Goal: Information Seeking & Learning: Compare options

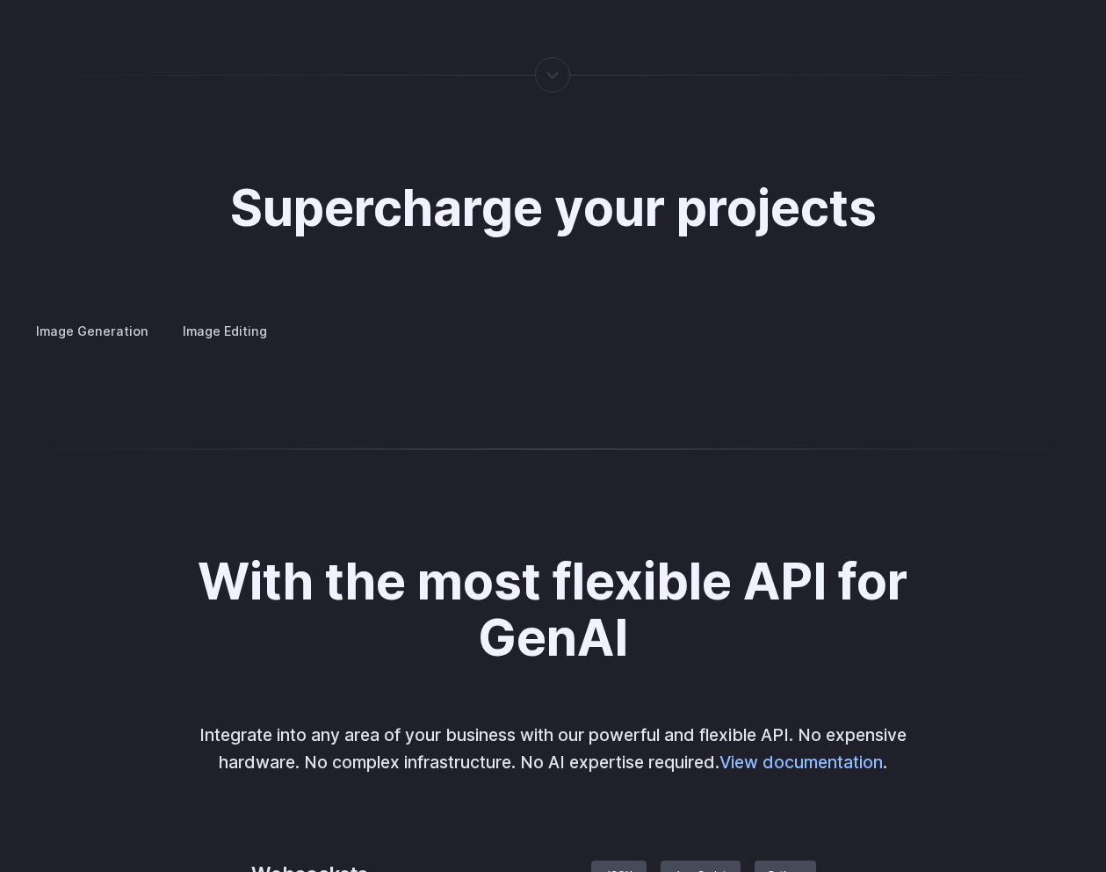
scroll to position [3078, 0]
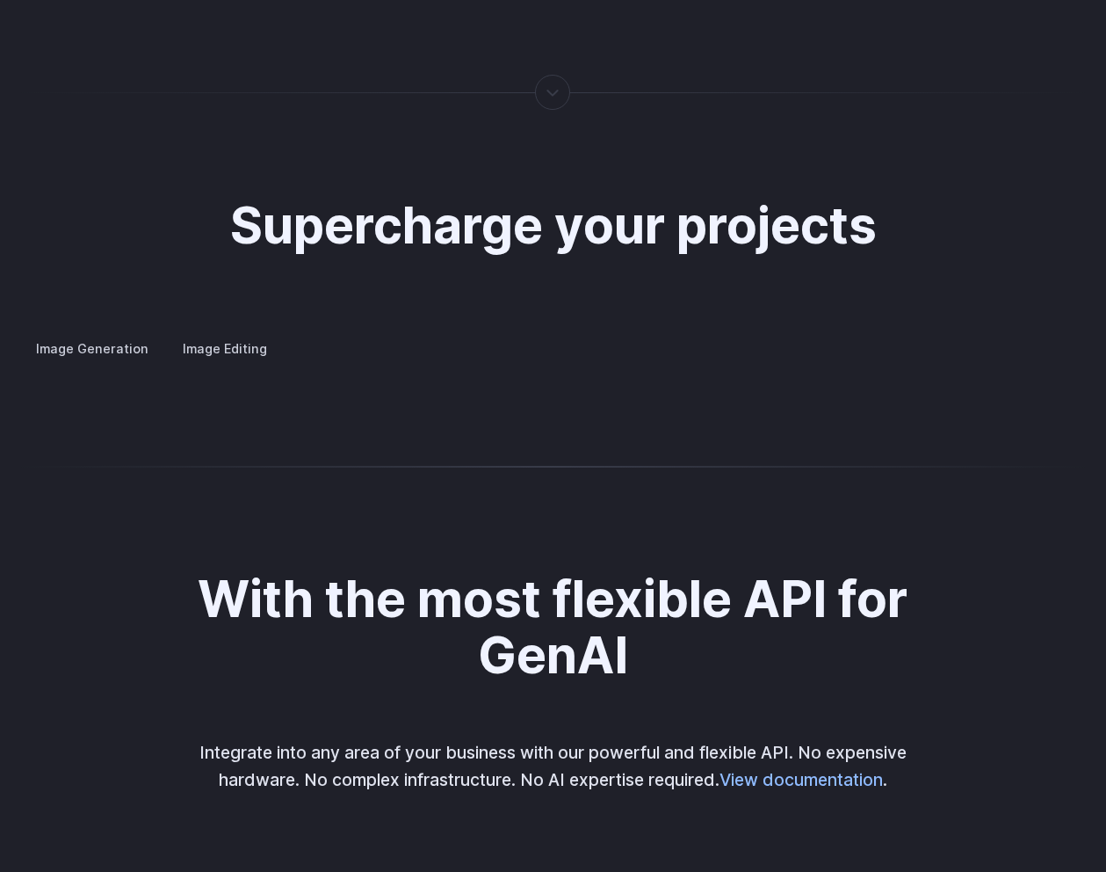
click at [97, 333] on label "Image Generation" at bounding box center [92, 348] width 142 height 31
click at [0, 0] on summary "Concept design" at bounding box center [0, 0] width 0 height 0
click at [0, 0] on summary "Creative styling" at bounding box center [0, 0] width 0 height 0
click at [0, 0] on details "Architecture Visualize architectural designs with ease, from initial sketches t…" at bounding box center [0, 0] width 0 height 0
click at [0, 0] on summary "Architecture" at bounding box center [0, 0] width 0 height 0
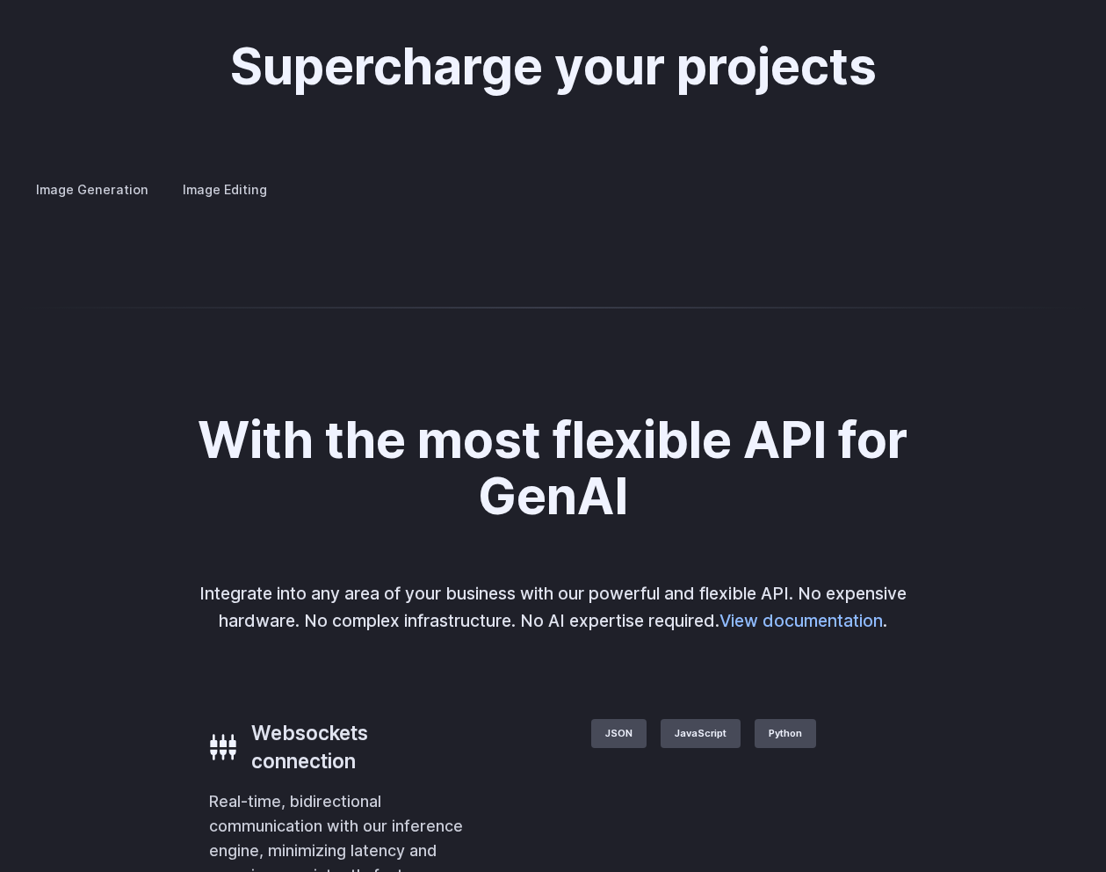
scroll to position [3239, 0]
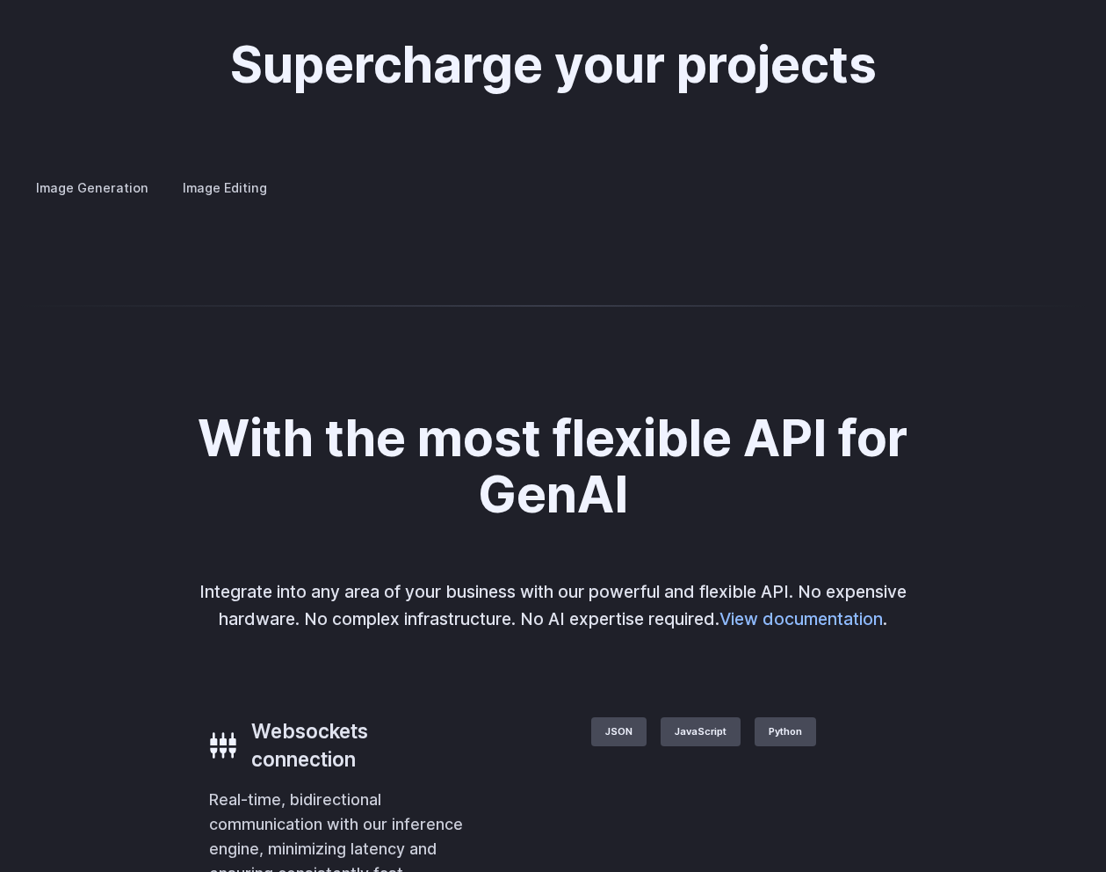
click at [0, 0] on h3 "Product design" at bounding box center [0, 0] width 0 height 0
click at [0, 0] on details "Personalized assets Say goodbye to generic stock photos with custom images for …" at bounding box center [0, 0] width 0 height 0
click at [0, 0] on summary "Personalized assets" at bounding box center [0, 0] width 0 height 0
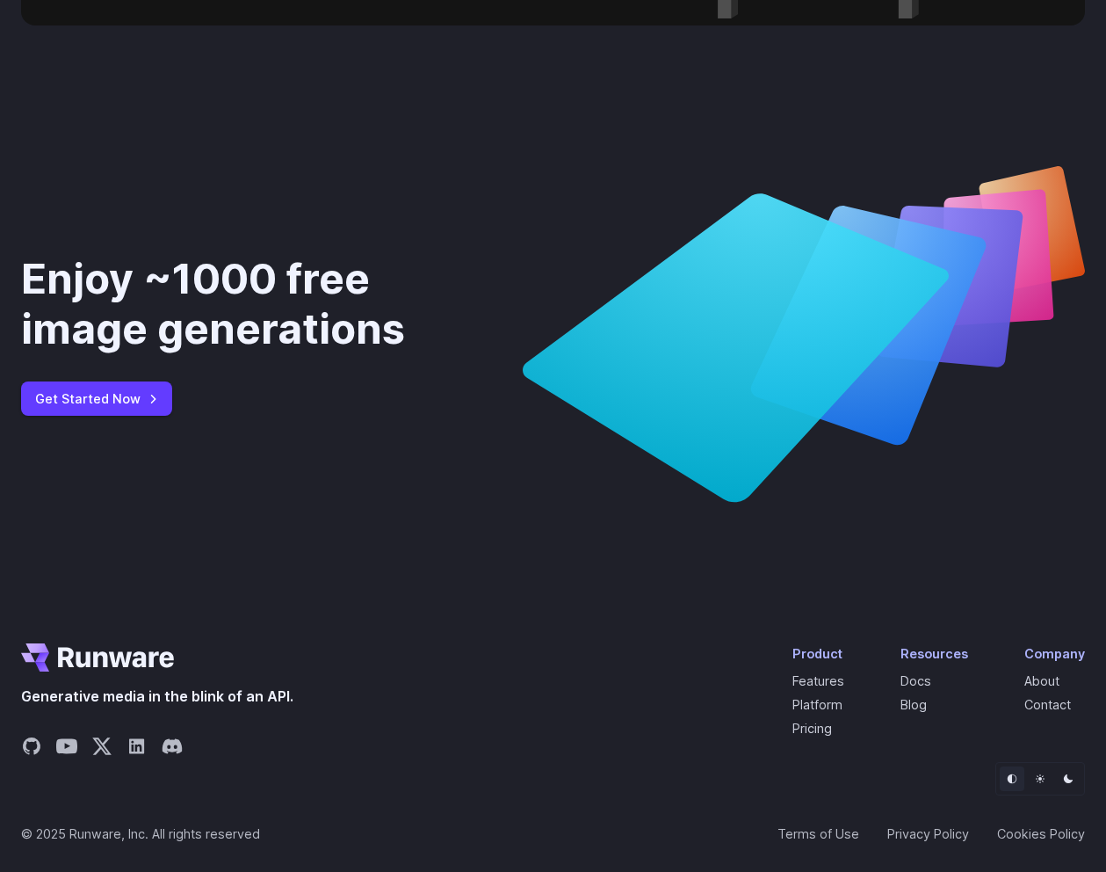
scroll to position [6437, 0]
click at [823, 735] on link "Pricing" at bounding box center [813, 727] width 40 height 15
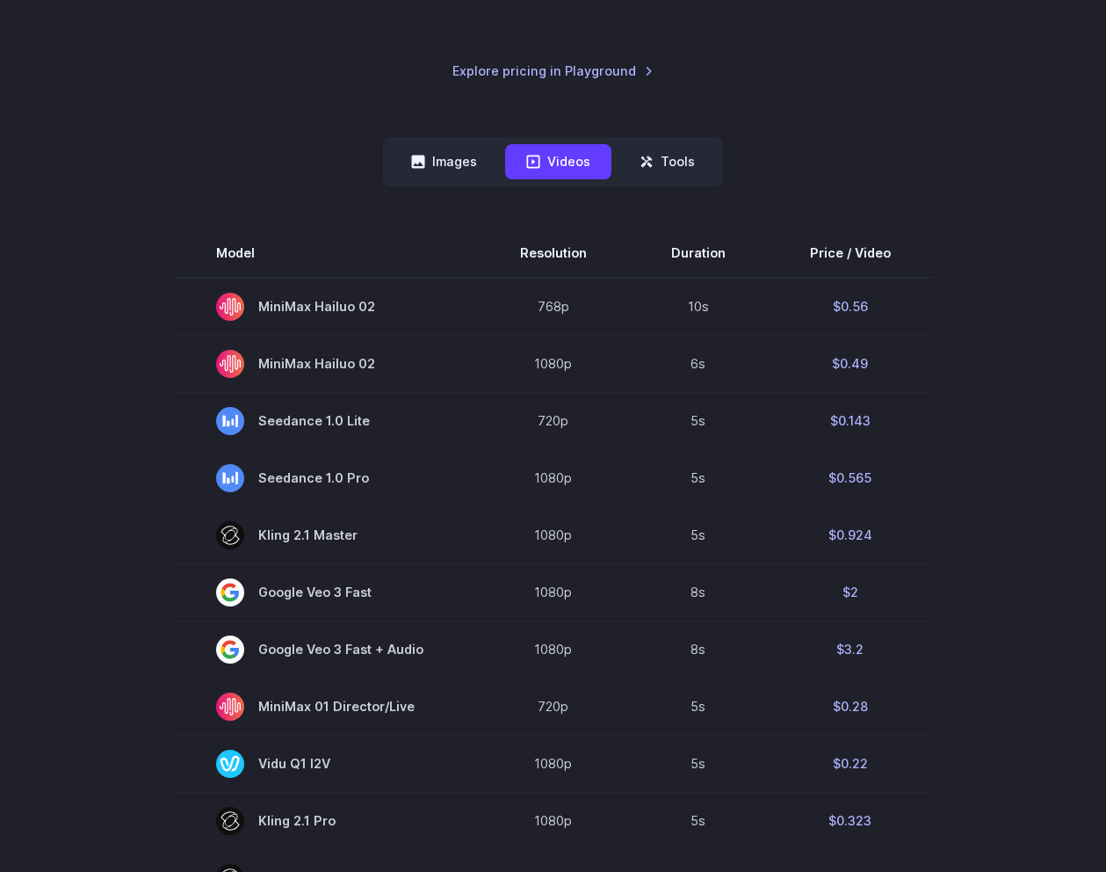
scroll to position [385, 0]
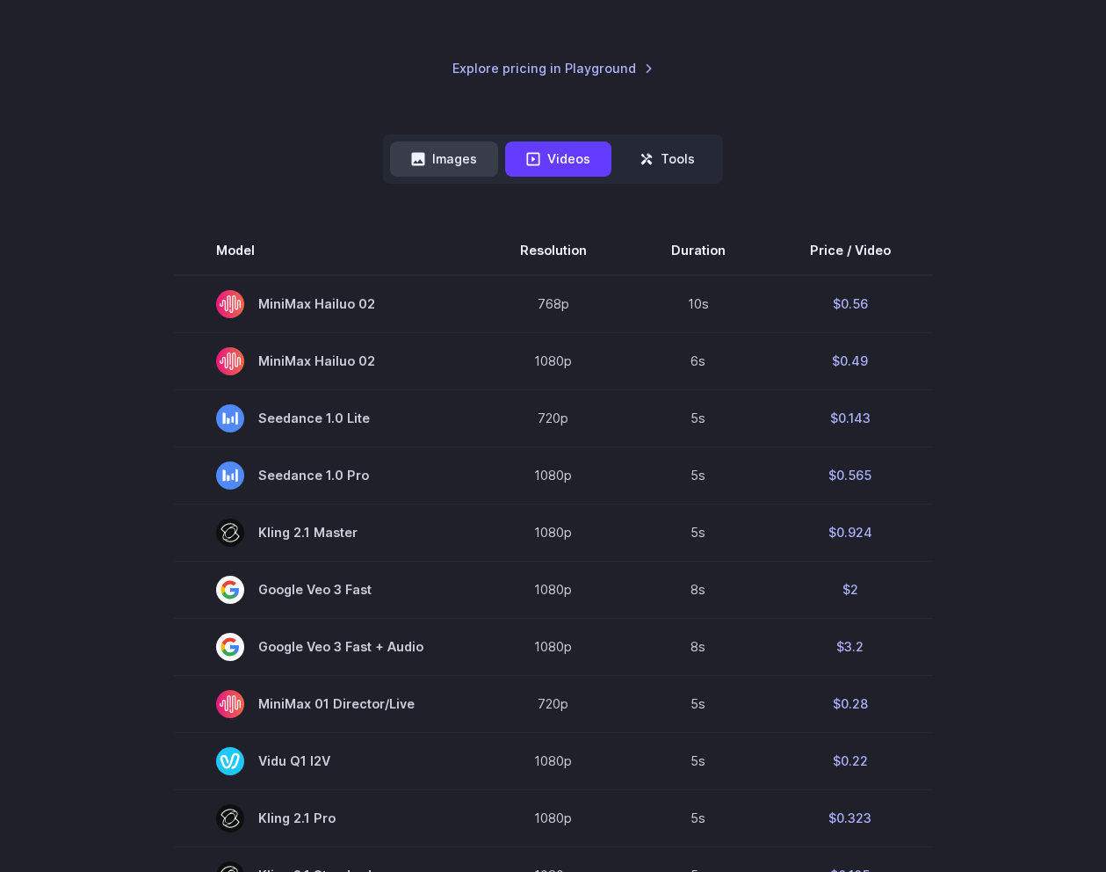
click at [447, 158] on button "Images" at bounding box center [444, 158] width 108 height 34
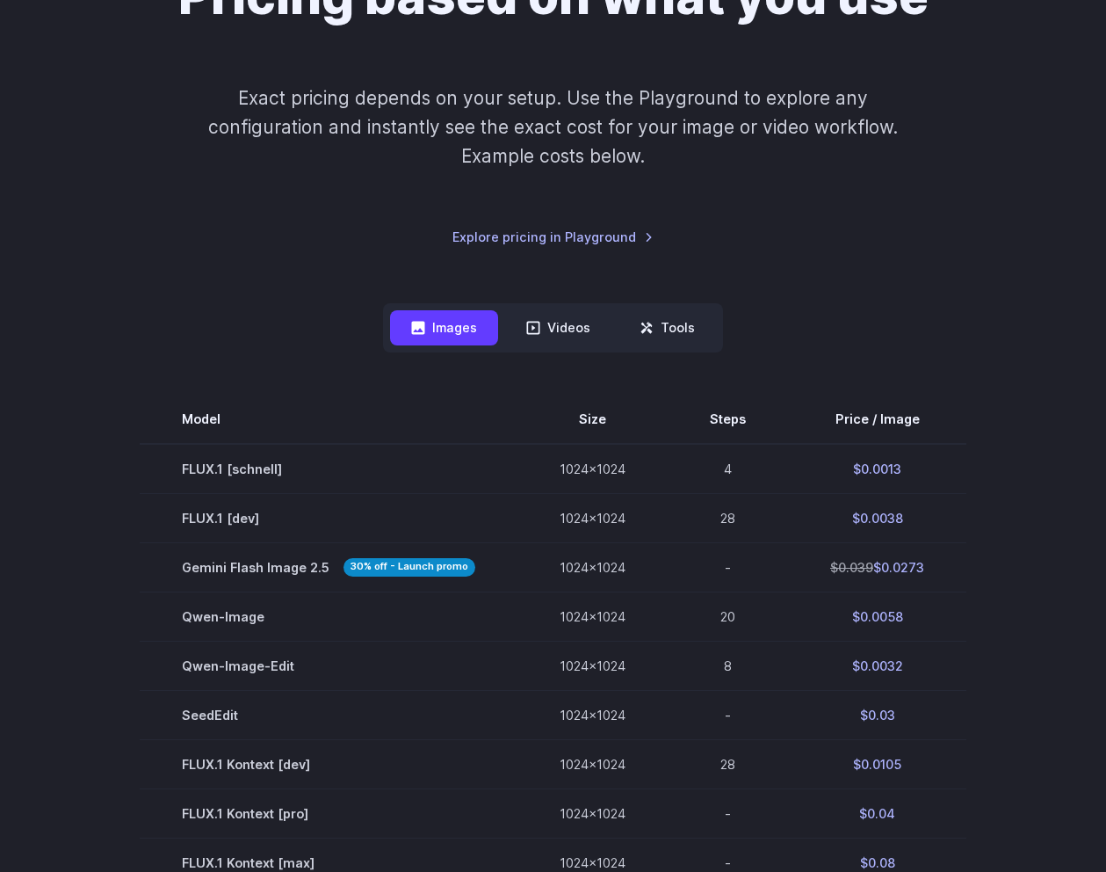
scroll to position [250, 0]
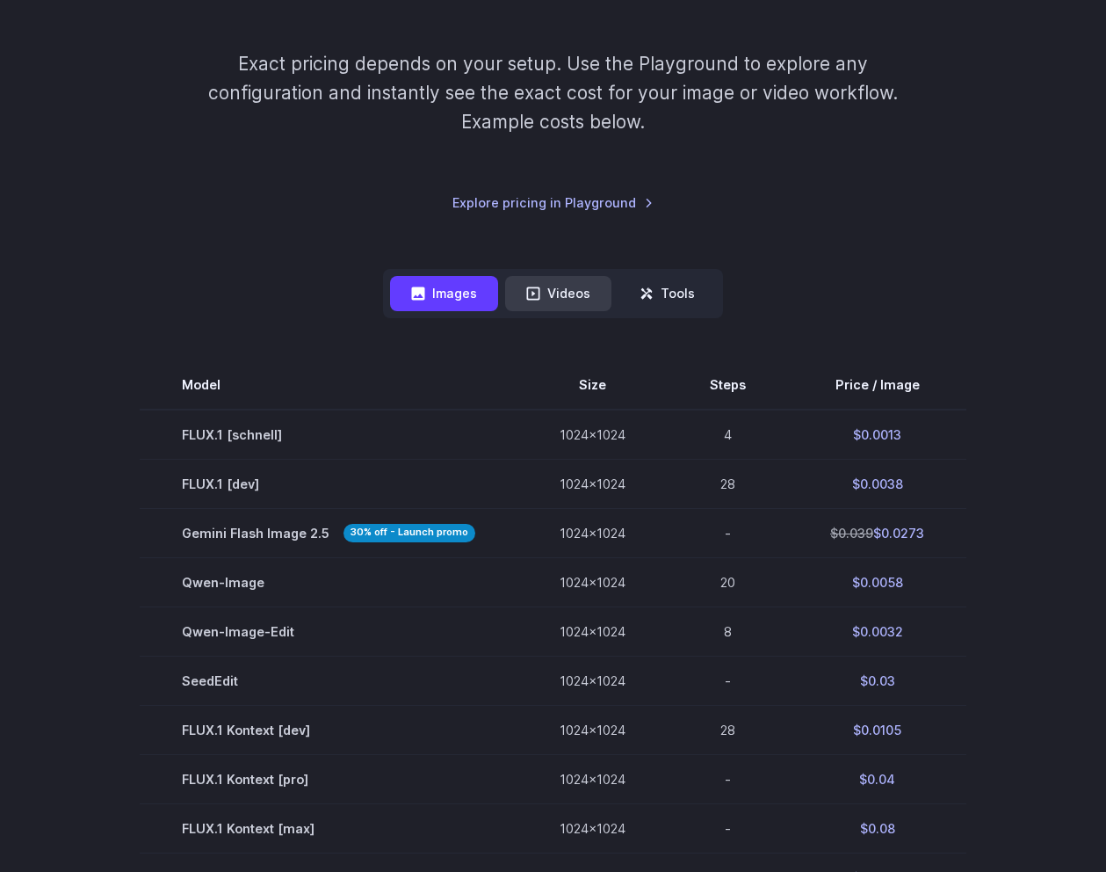
click at [590, 281] on button "Videos" at bounding box center [558, 293] width 106 height 34
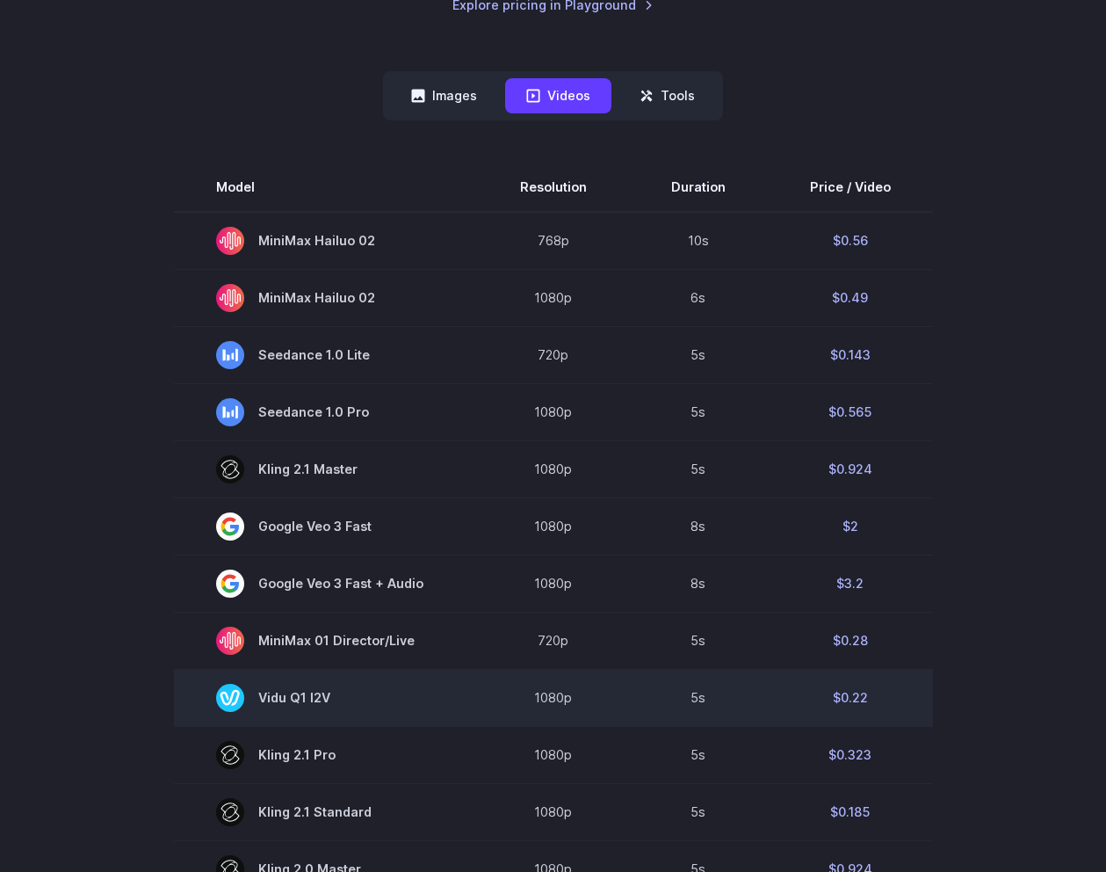
scroll to position [434, 0]
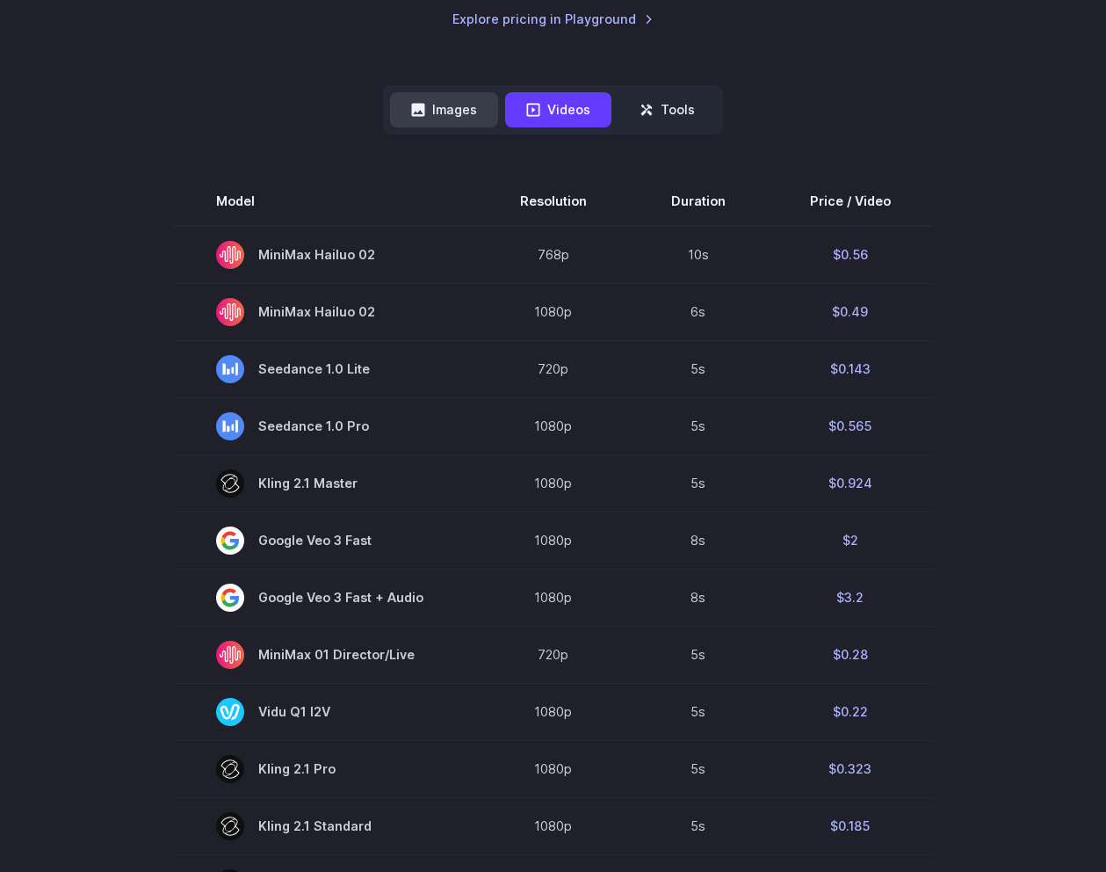
click at [436, 118] on button "Images" at bounding box center [444, 109] width 108 height 34
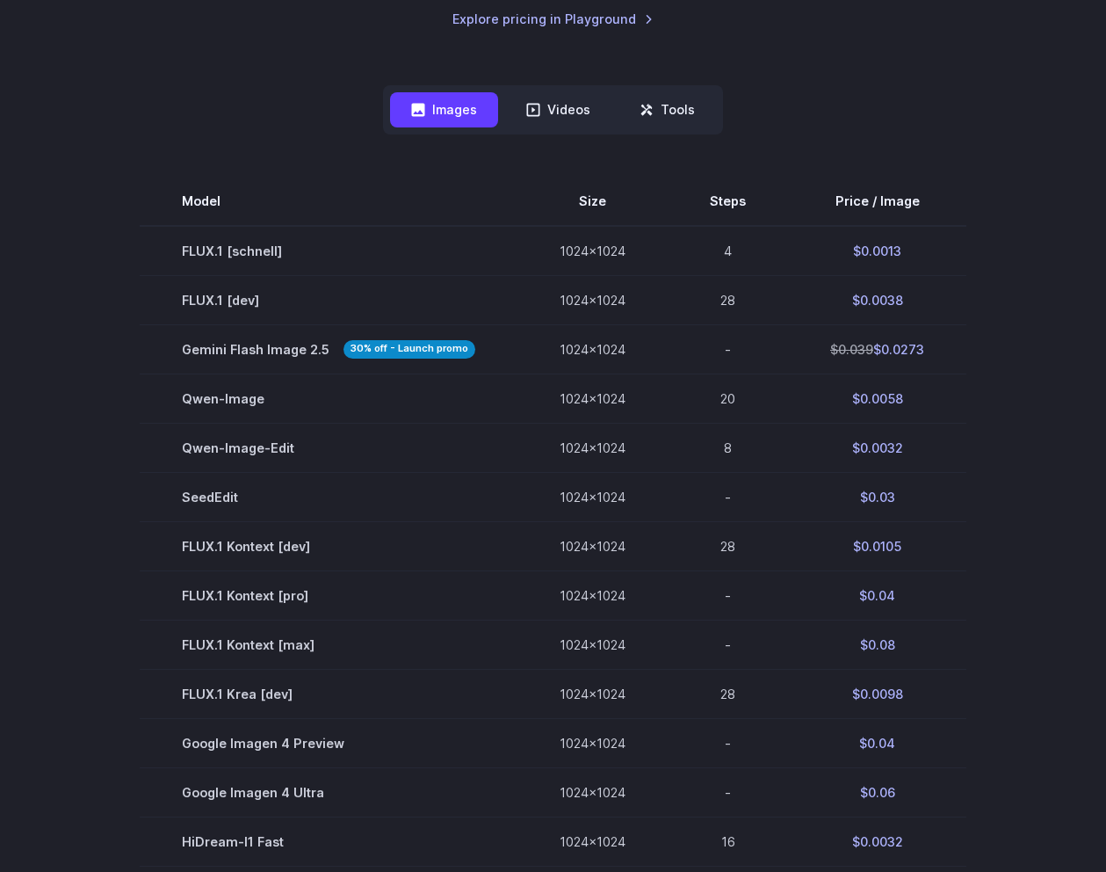
click at [964, 489] on section "Model Size Steps Price / Image FLUX.1 [[PERSON_NAME]] 1024x1024 4 $0.0013 FLUX.…" at bounding box center [553, 669] width 1064 height 985
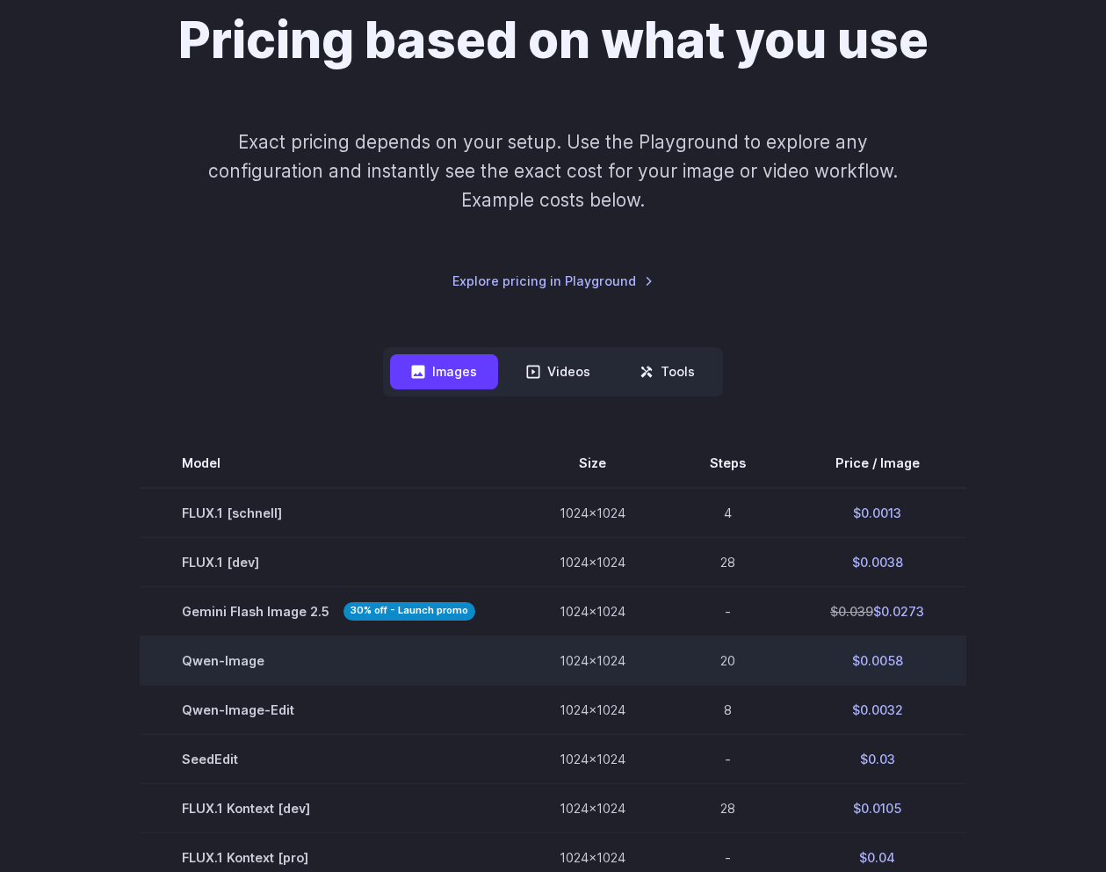
scroll to position [0, 0]
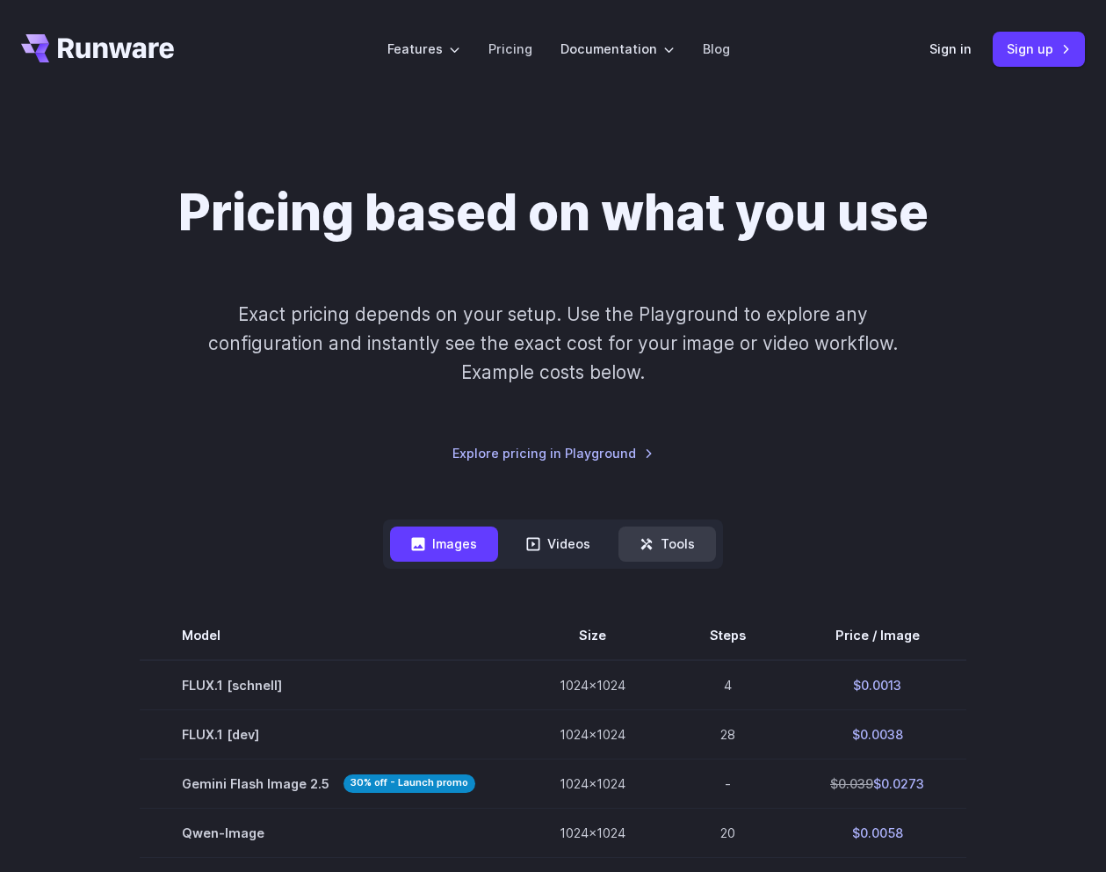
click at [680, 544] on button "Tools" at bounding box center [668, 543] width 98 height 34
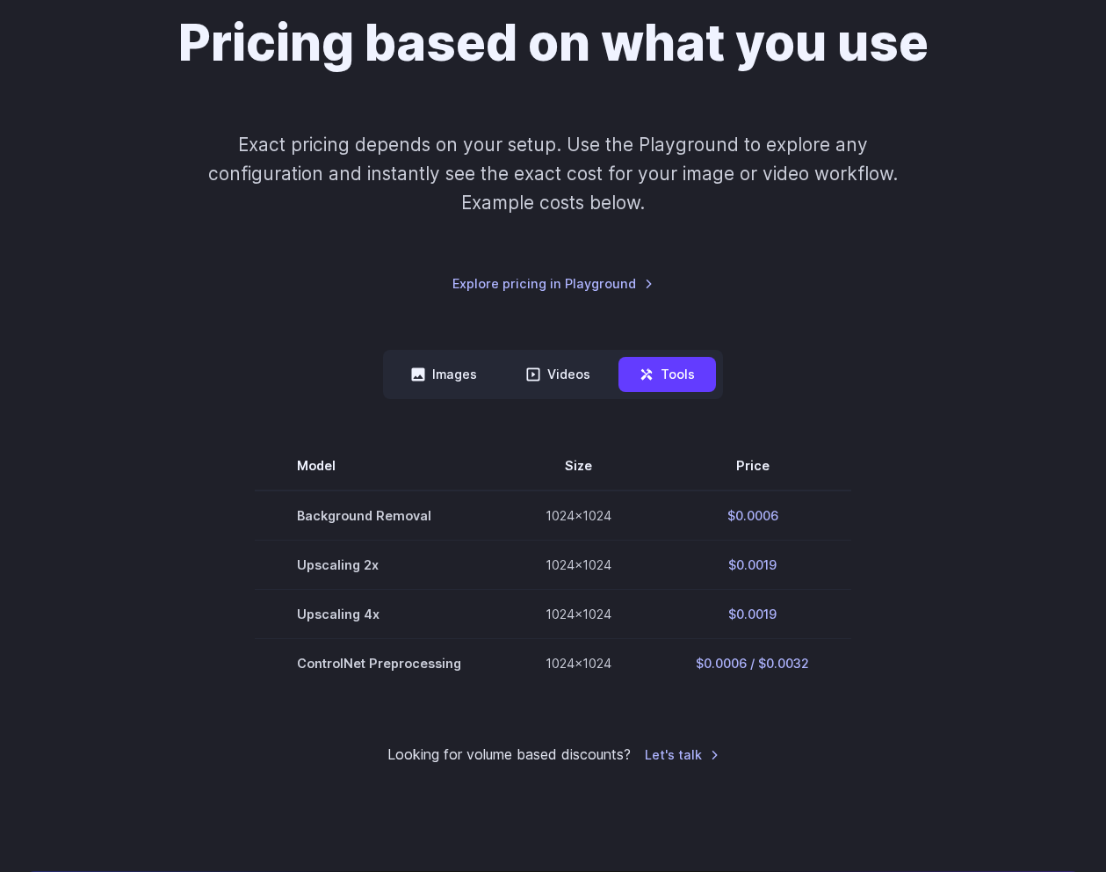
scroll to position [174, 0]
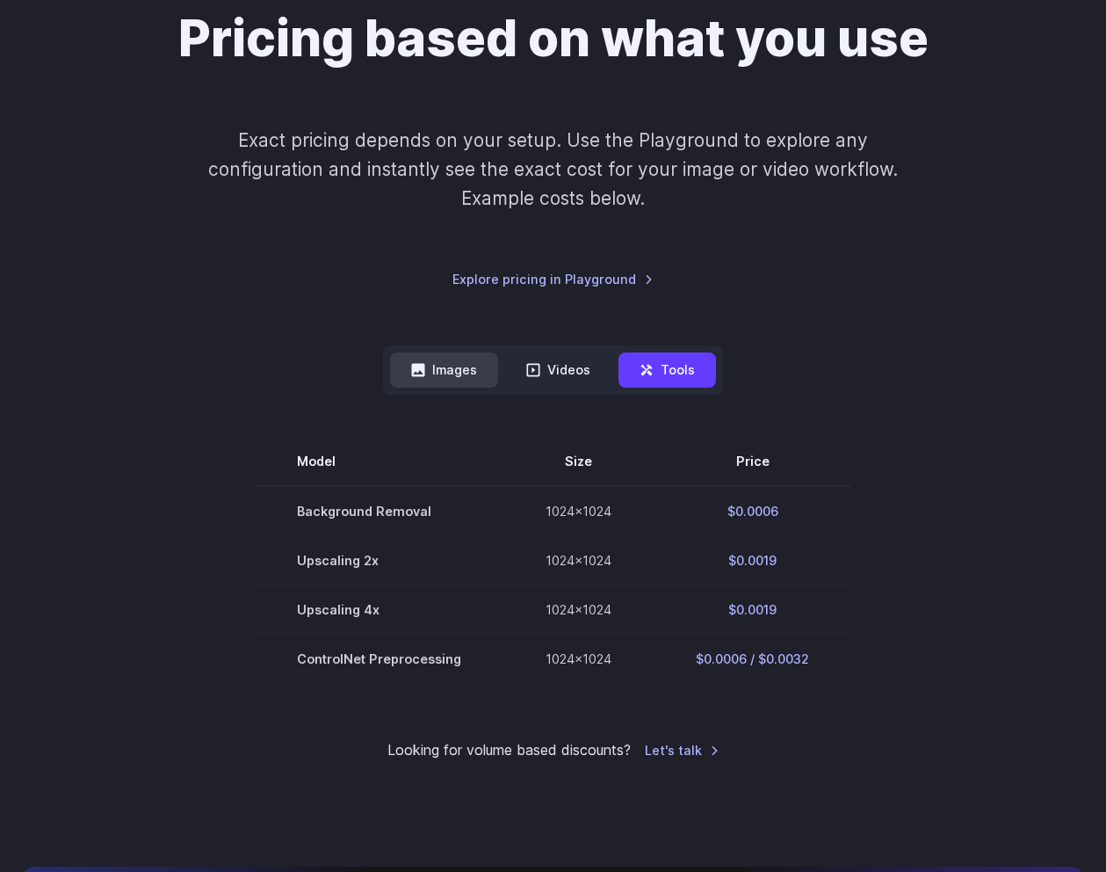
click at [478, 366] on button "Images" at bounding box center [444, 369] width 108 height 34
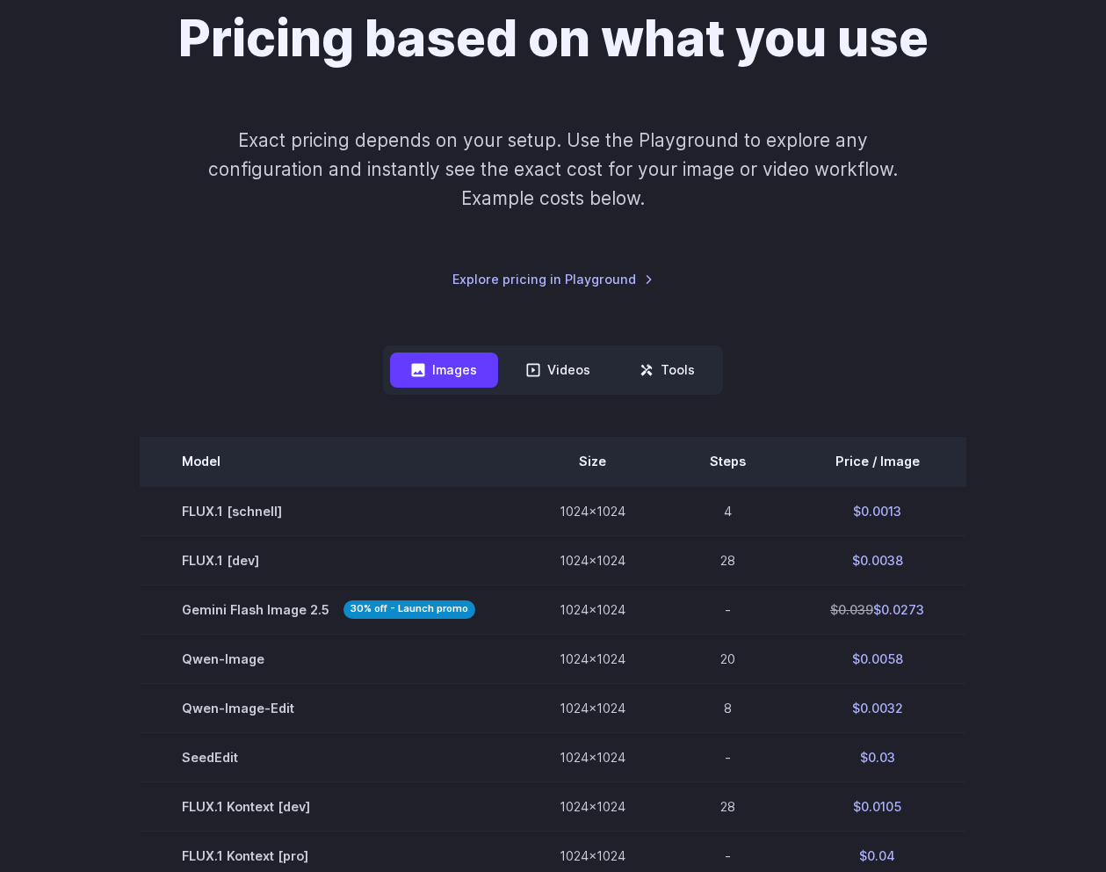
click at [861, 463] on th "Price / Image" at bounding box center [877, 461] width 178 height 49
click at [881, 460] on th "Price / Image" at bounding box center [877, 461] width 178 height 49
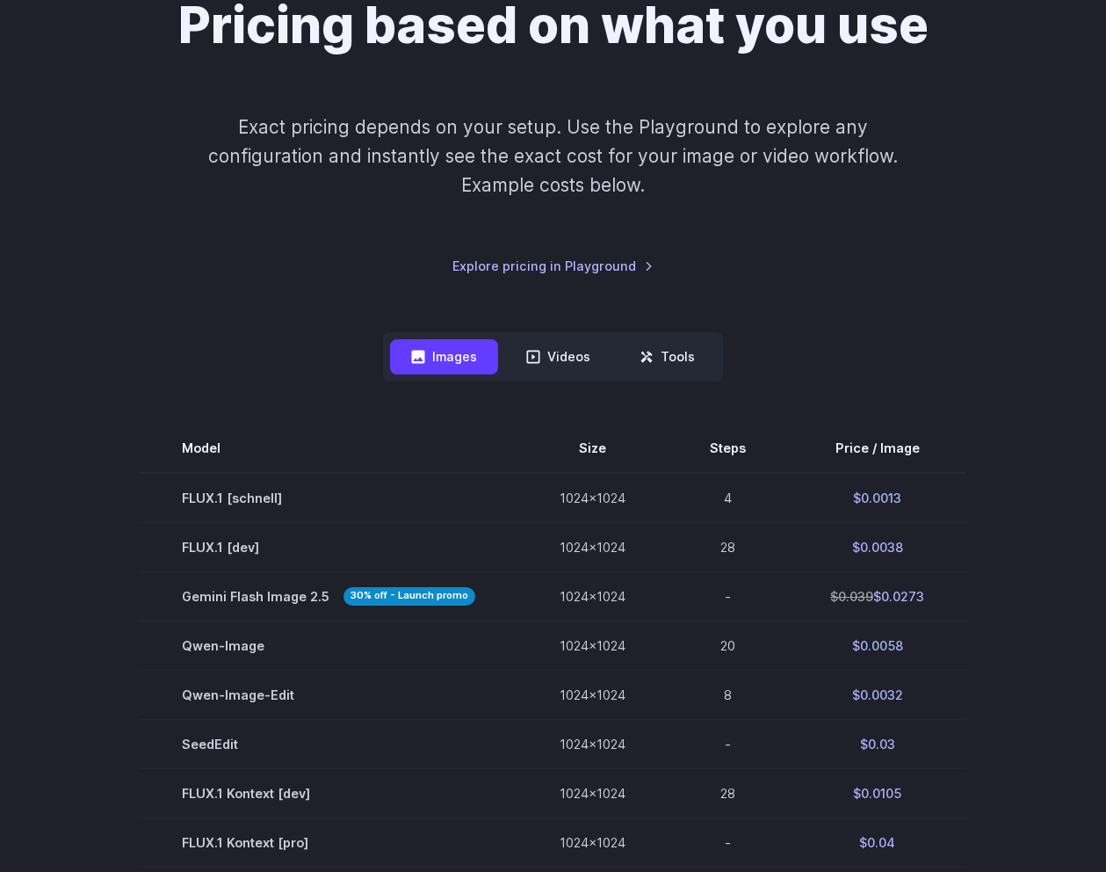
scroll to position [0, 0]
